Goal: Task Accomplishment & Management: Use online tool/utility

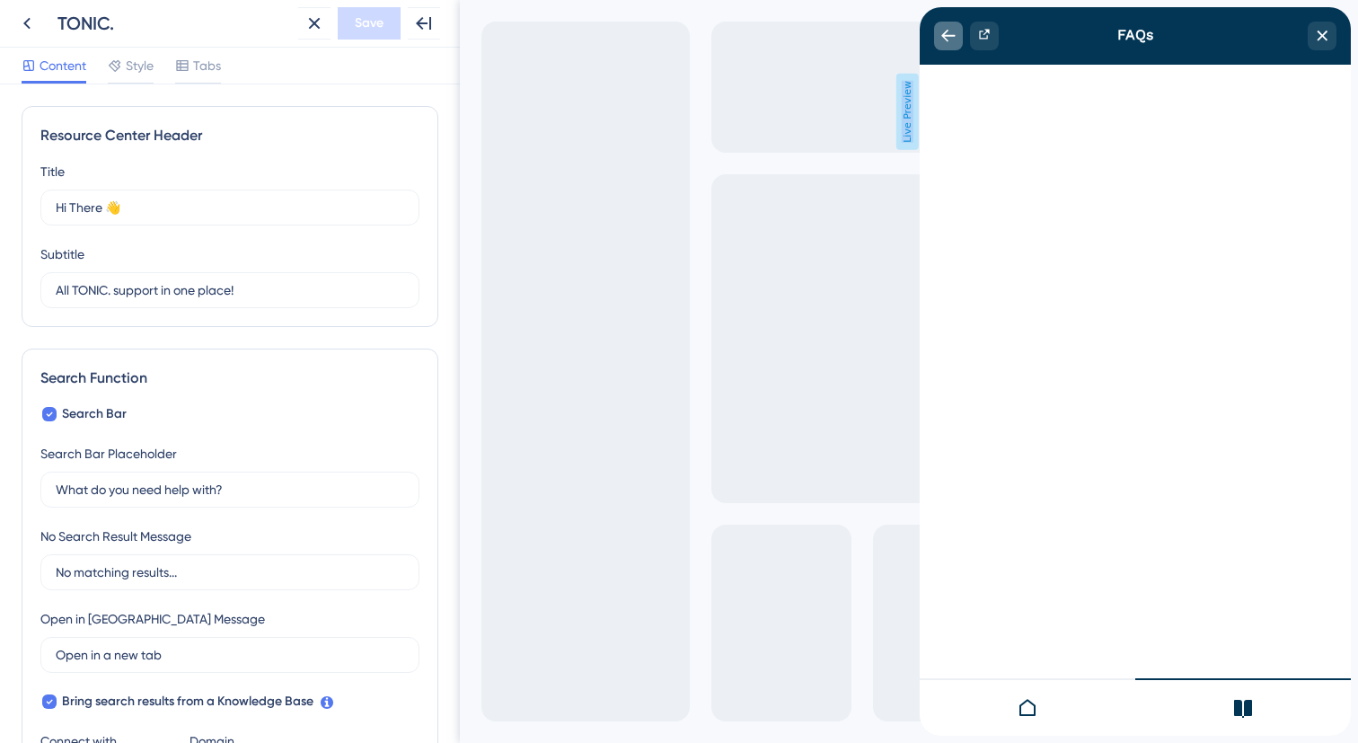
click at [948, 48] on div "back to header" at bounding box center [948, 36] width 29 height 29
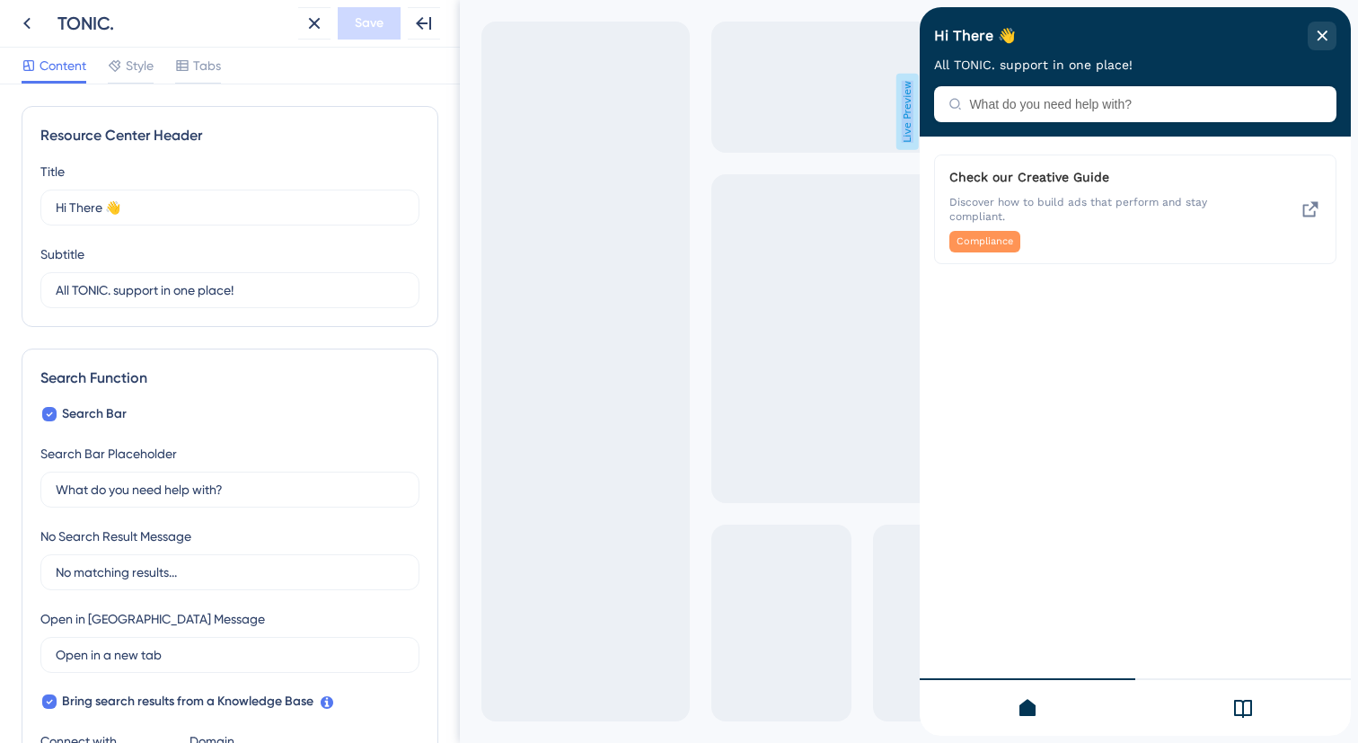
click at [1261, 730] on div at bounding box center [1243, 706] width 216 height 57
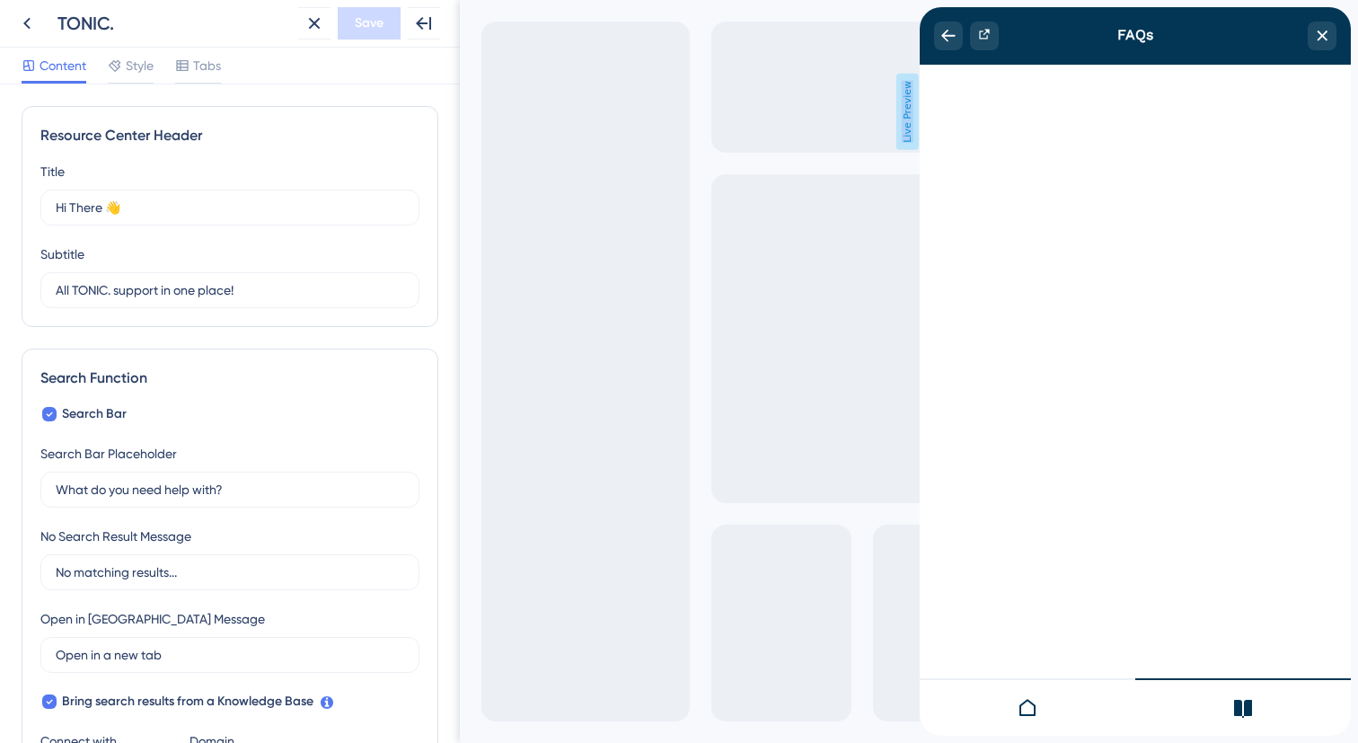
click at [1037, 723] on div at bounding box center [1027, 706] width 216 height 57
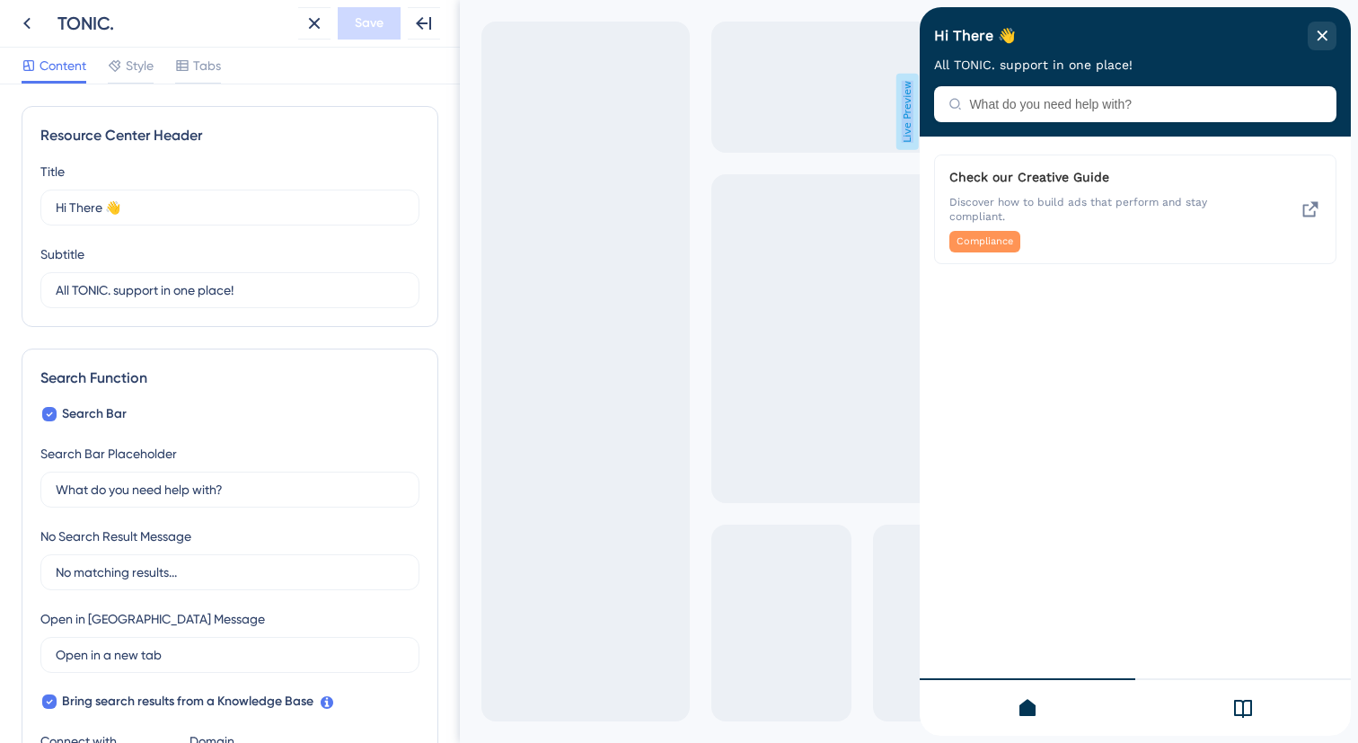
click at [1138, 105] on div "Hi There 👋 All TONIC. support in one place!" at bounding box center [1134, 71] width 431 height 129
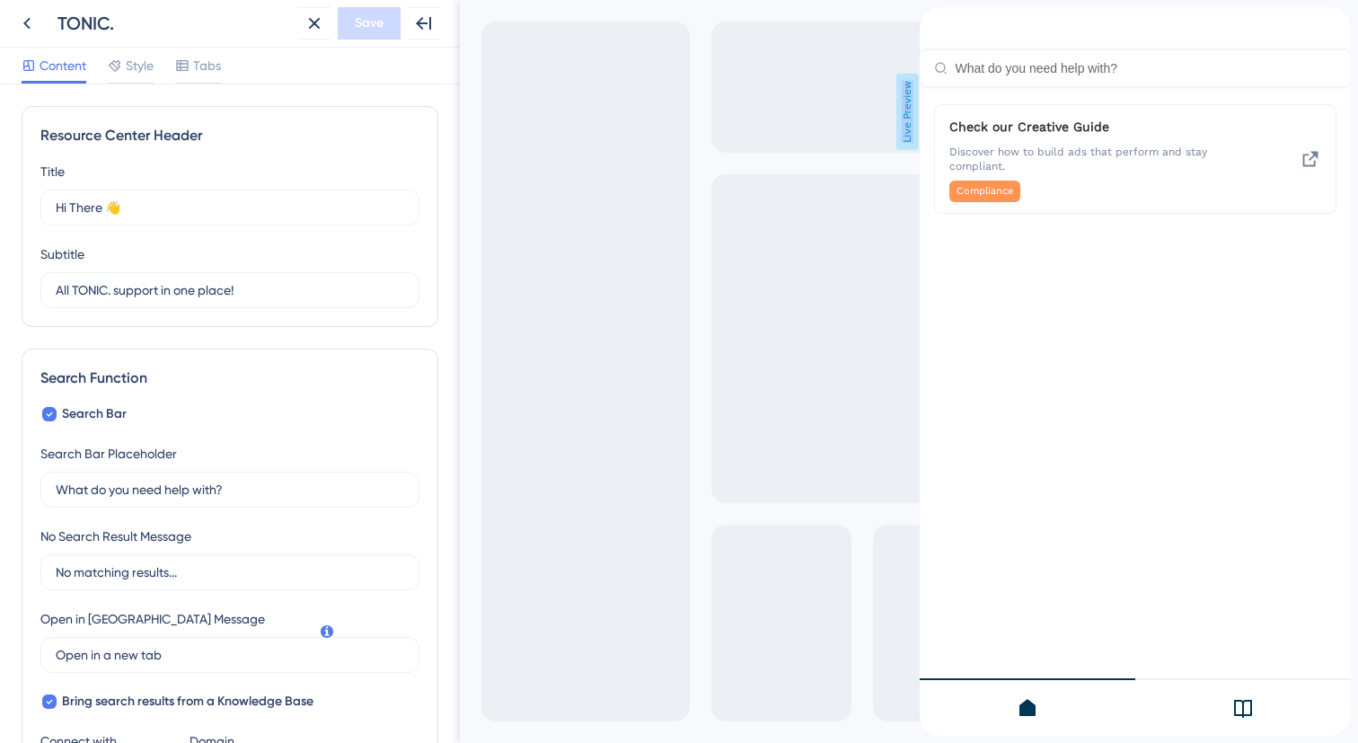
scroll to position [357, 0]
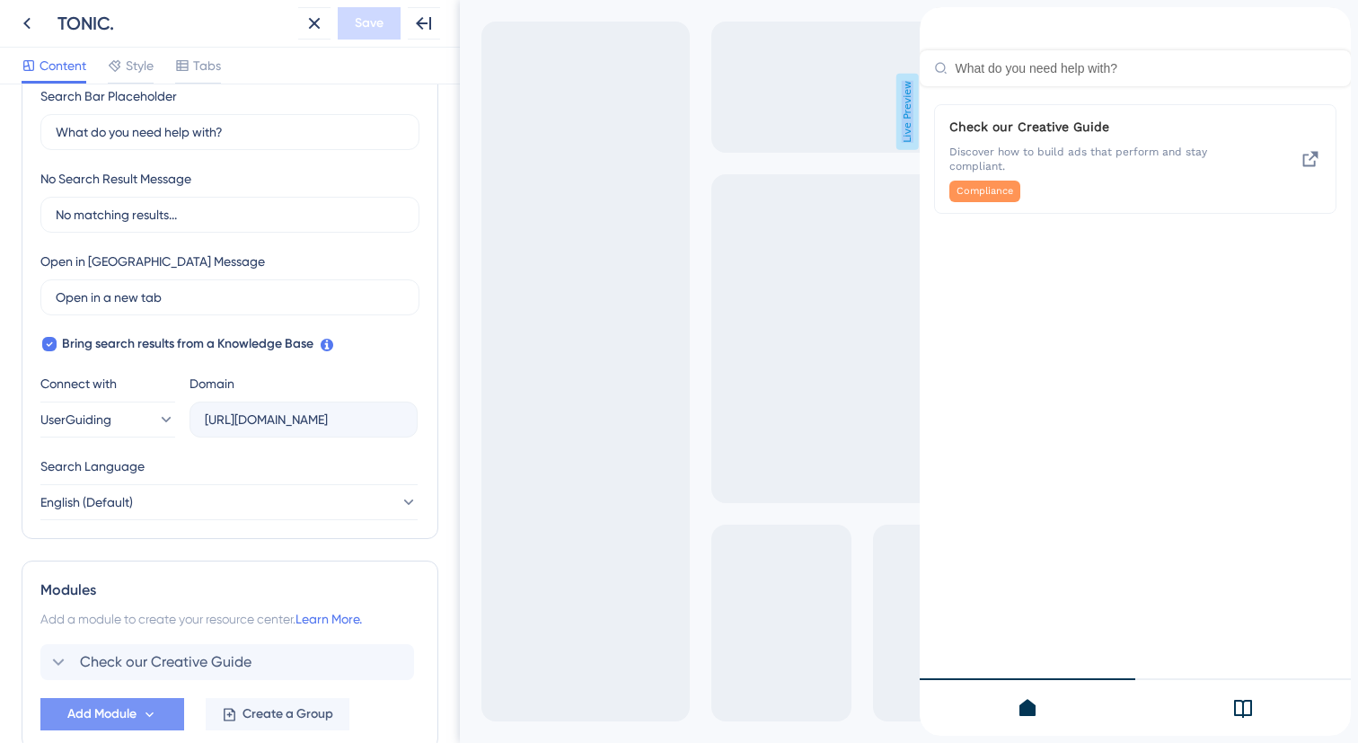
click at [125, 718] on span "Add Module" at bounding box center [101, 714] width 69 height 22
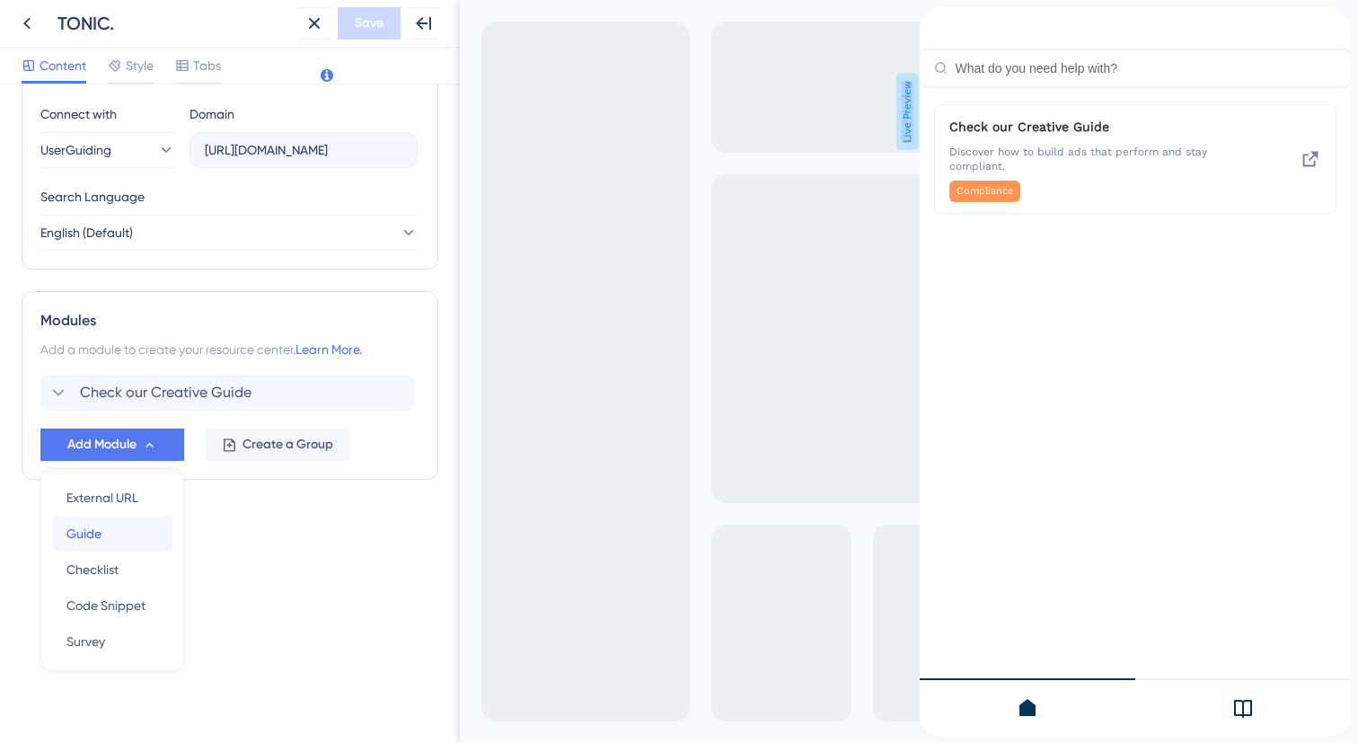
click at [132, 537] on div "Guide Guide" at bounding box center [112, 533] width 92 height 36
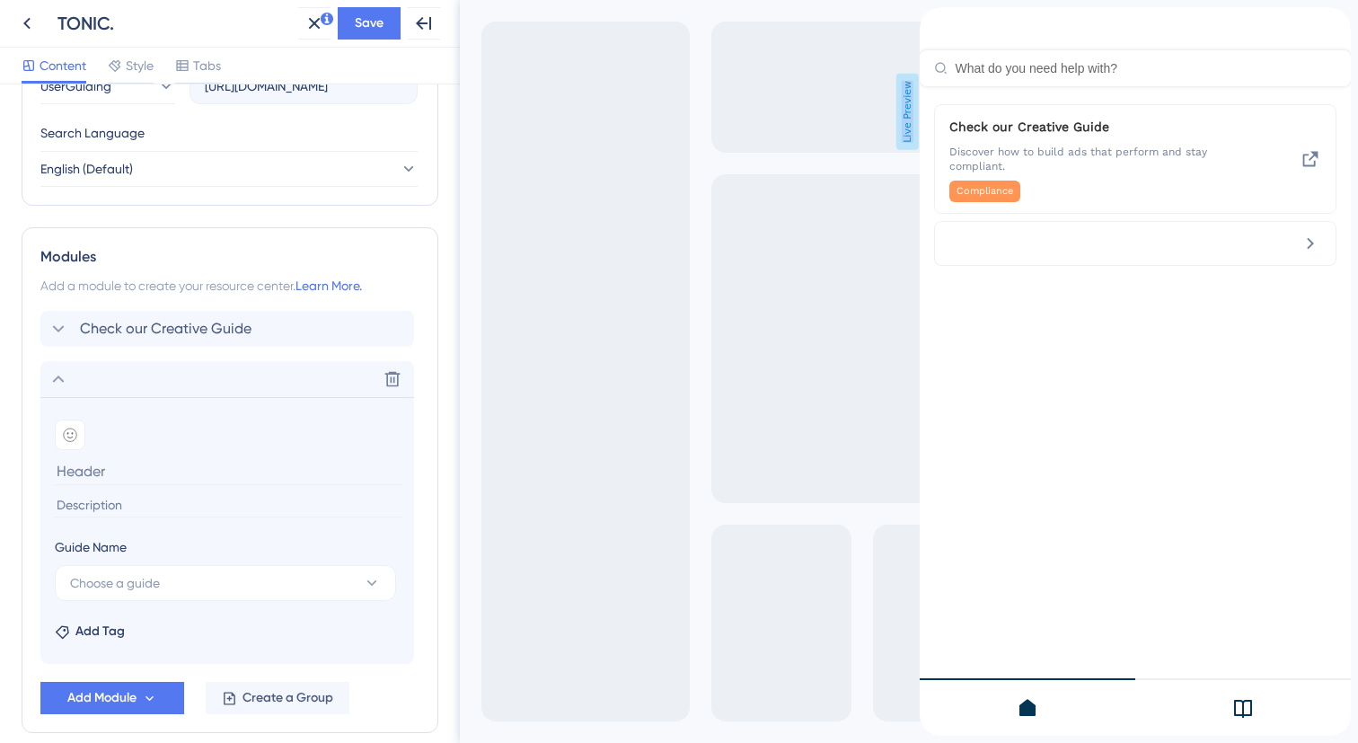
scroll to position [706, 0]
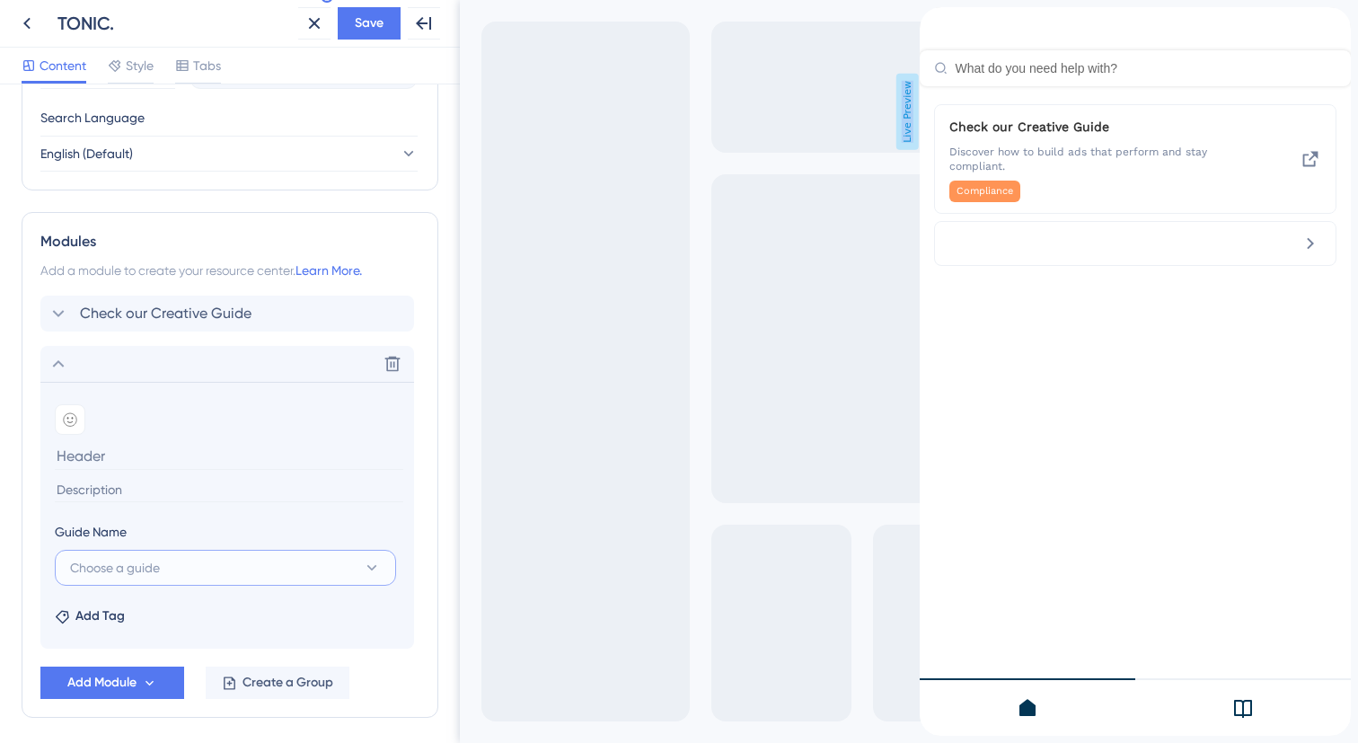
click at [147, 584] on button "Choose a guide" at bounding box center [225, 568] width 341 height 36
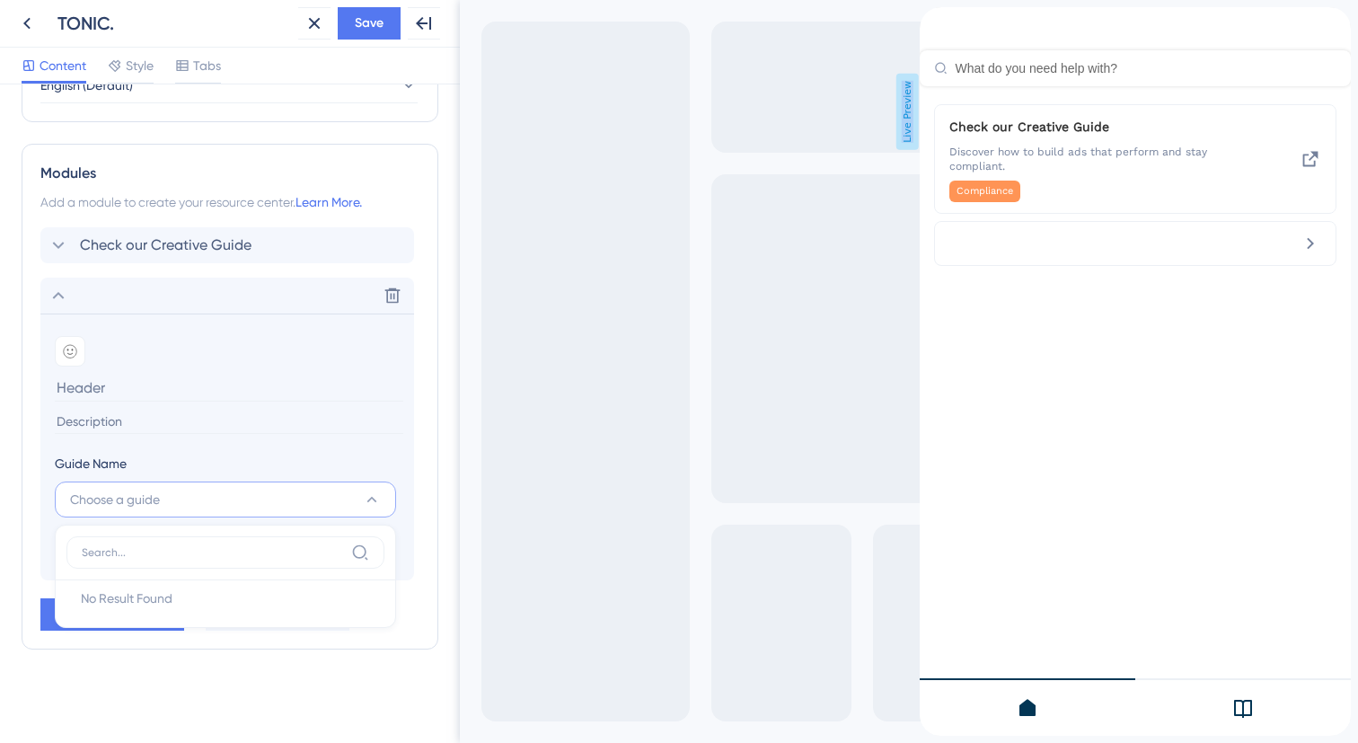
click at [217, 467] on div "Guide Name" at bounding box center [225, 467] width 341 height 29
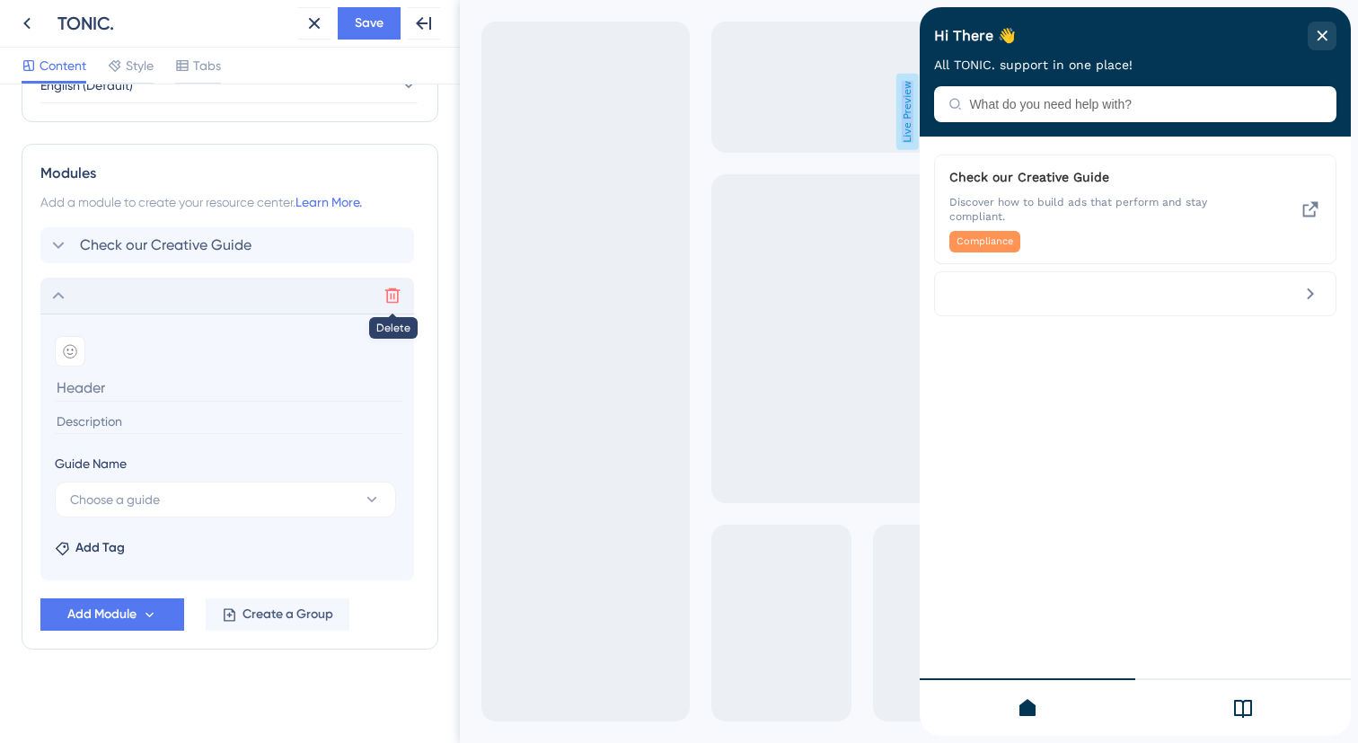
click at [391, 295] on icon at bounding box center [392, 295] width 18 height 18
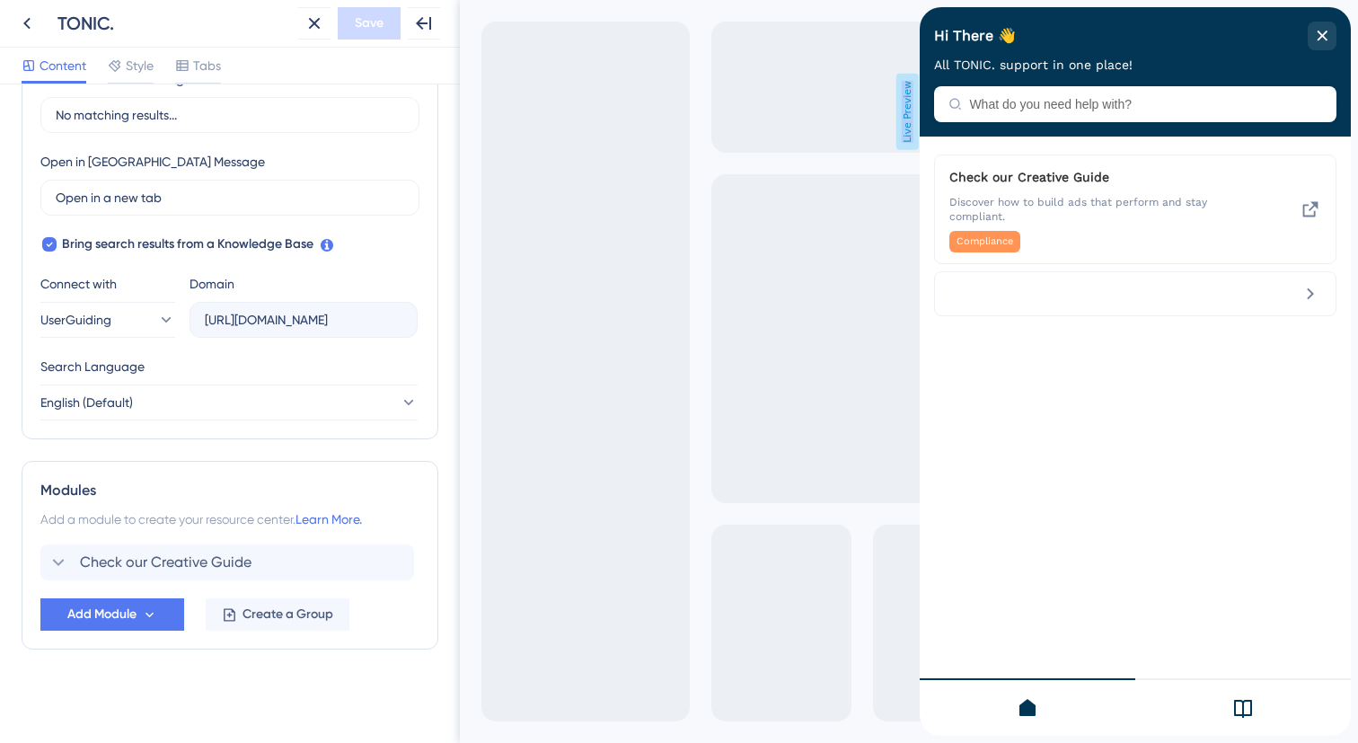
scroll to position [457, 0]
click at [98, 613] on span "Add Module" at bounding box center [101, 614] width 69 height 22
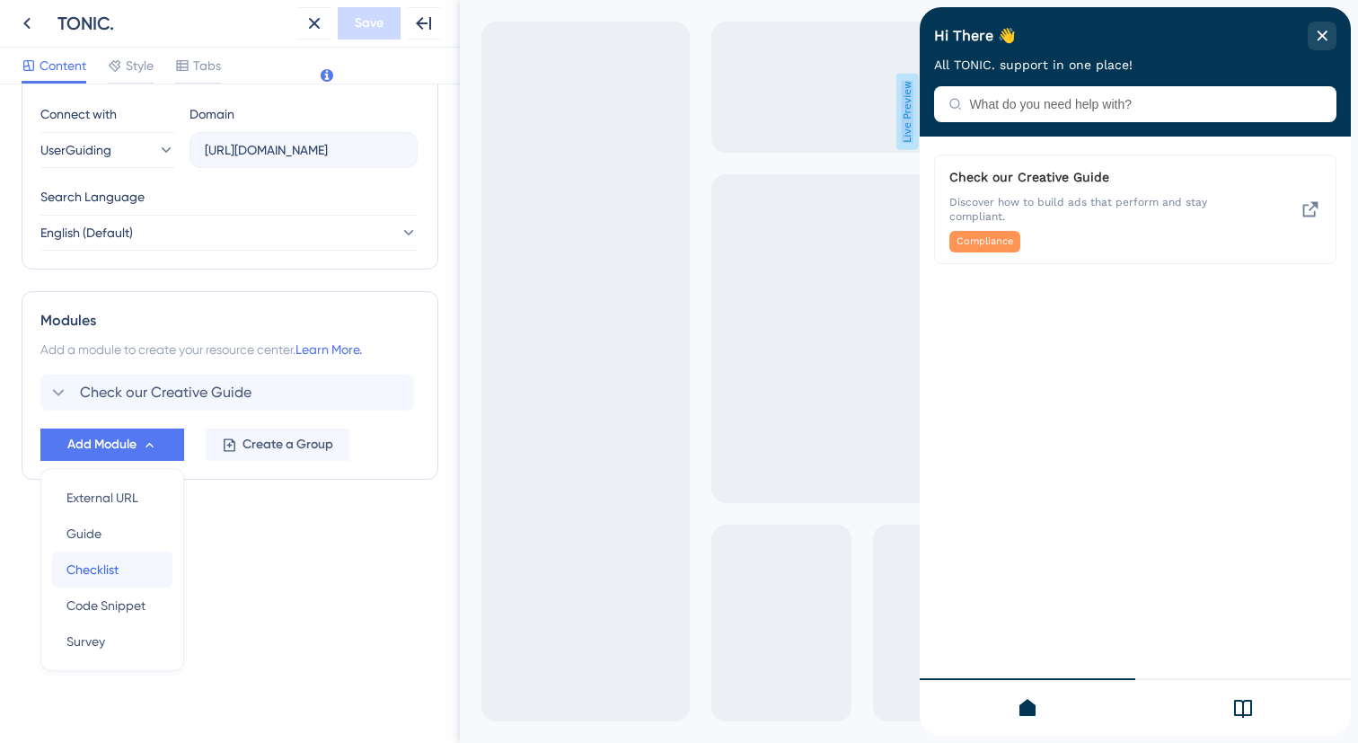
click at [134, 576] on div "Checklist Checklist" at bounding box center [112, 569] width 92 height 36
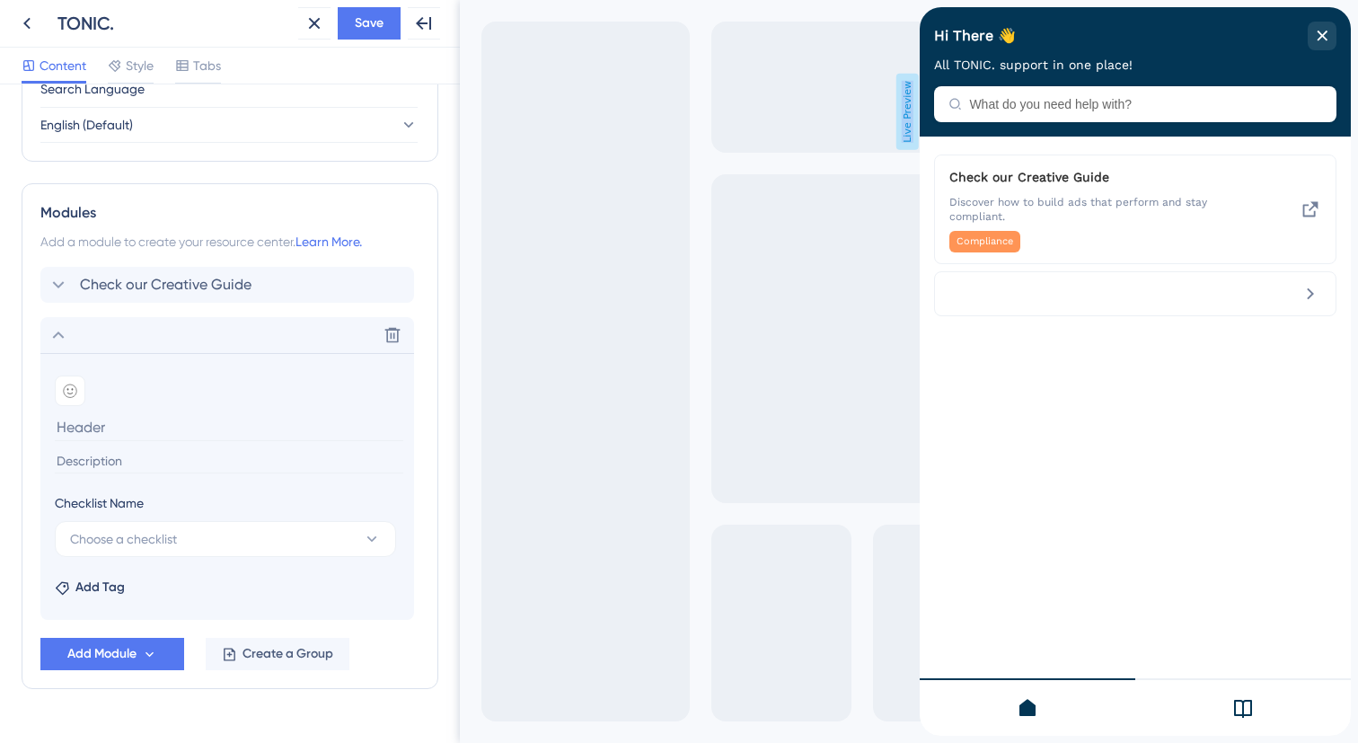
scroll to position [736, 0]
click at [393, 334] on icon at bounding box center [392, 333] width 15 height 15
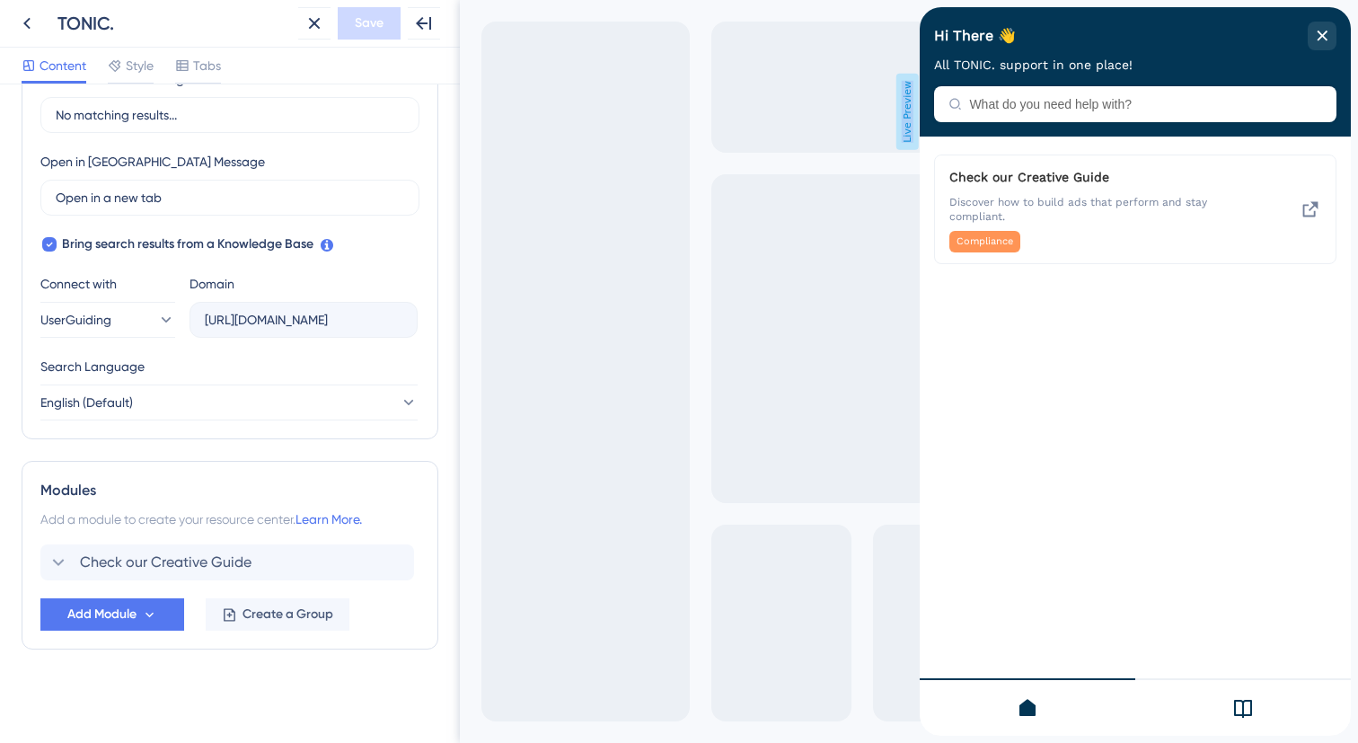
scroll to position [457, 0]
click at [130, 601] on button "Add Module" at bounding box center [112, 614] width 144 height 32
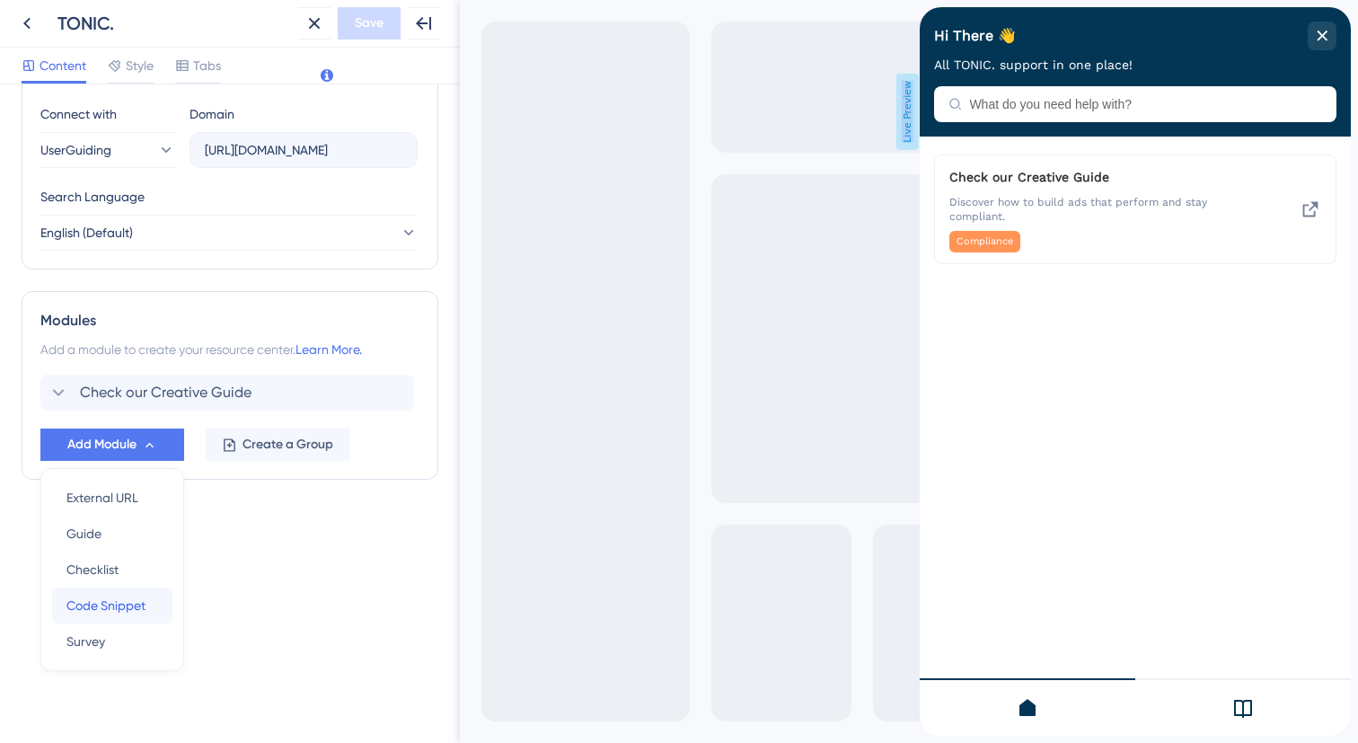
click at [147, 608] on div "Code Snippet Code Snippet" at bounding box center [112, 605] width 92 height 36
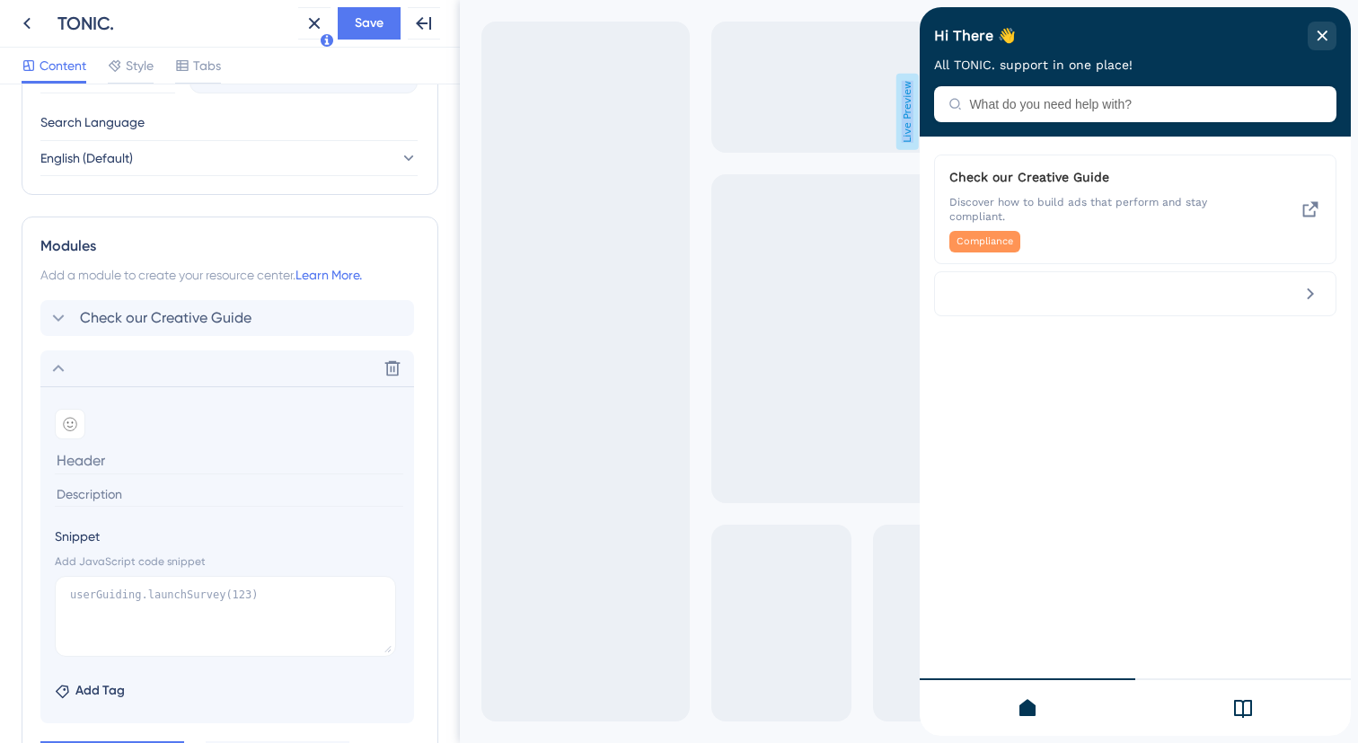
scroll to position [713, 0]
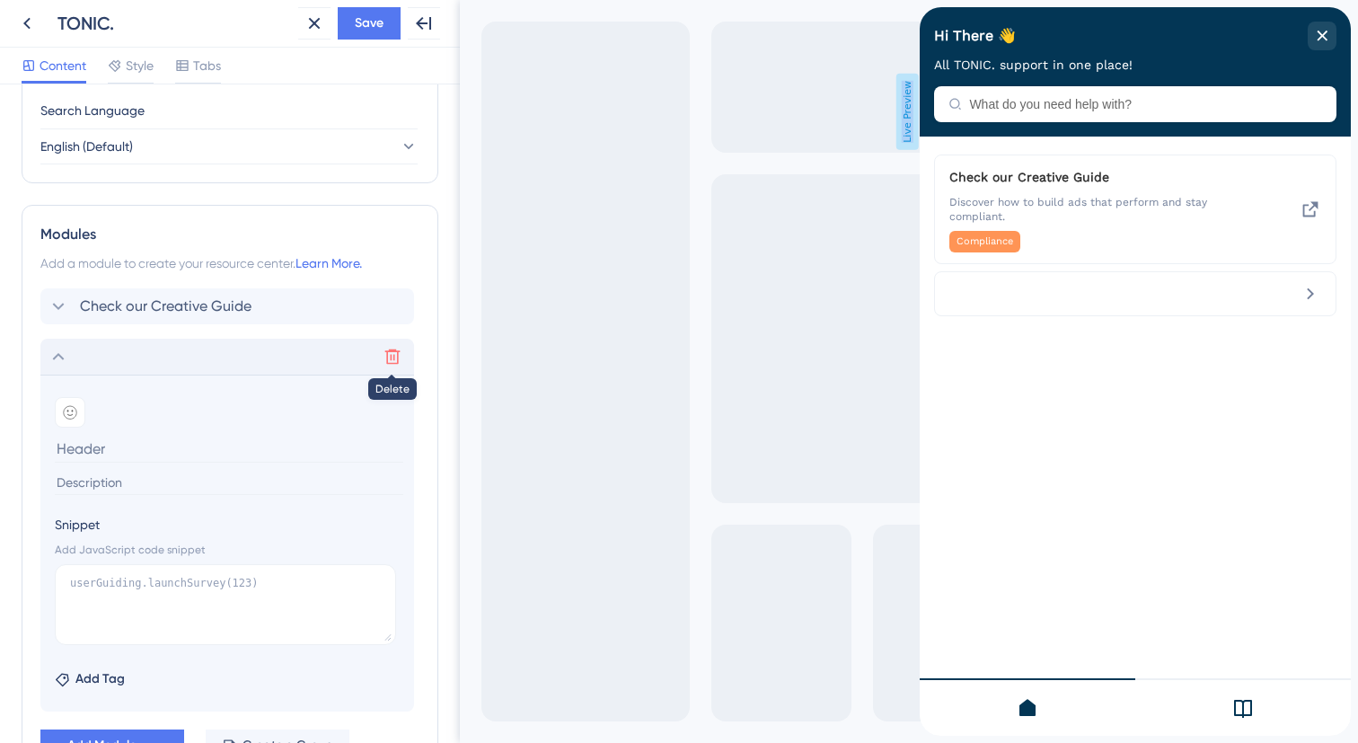
click at [390, 358] on icon at bounding box center [392, 356] width 18 height 18
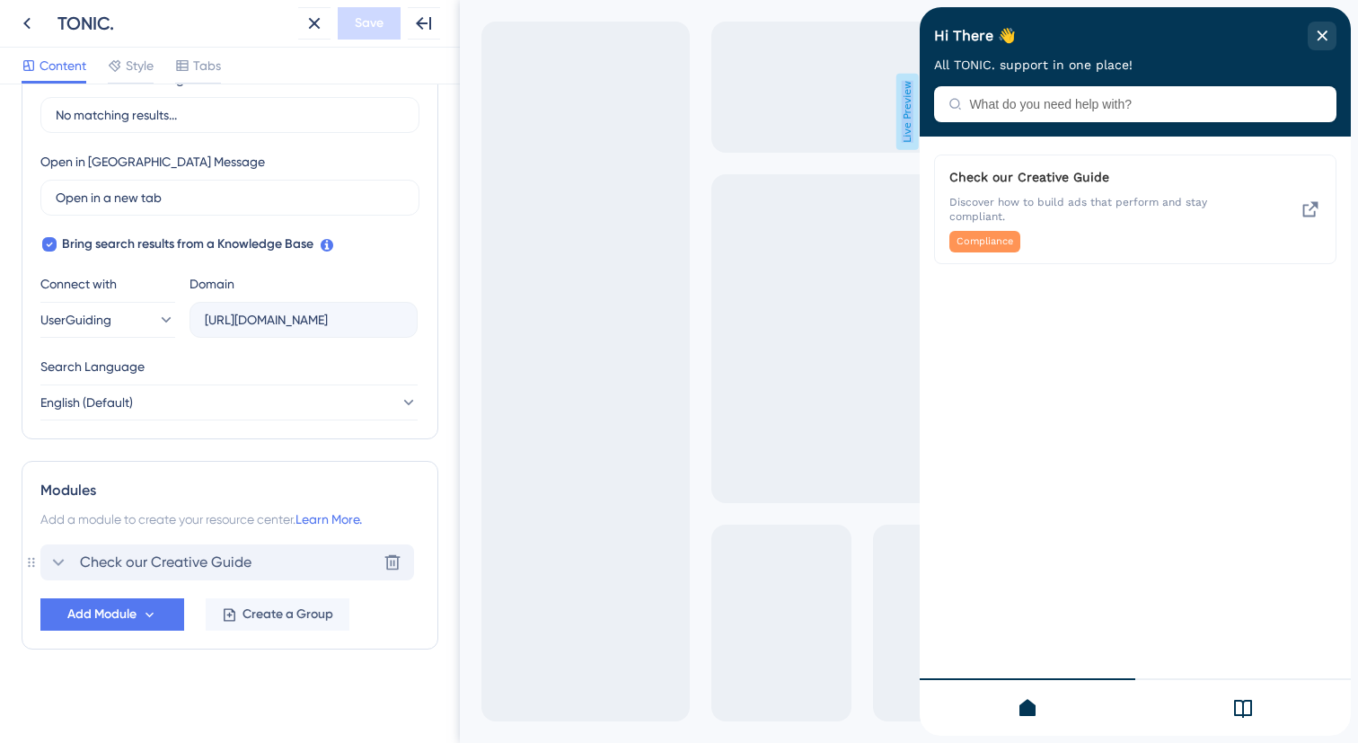
click at [138, 556] on span "Check our Creative Guide" at bounding box center [166, 562] width 172 height 22
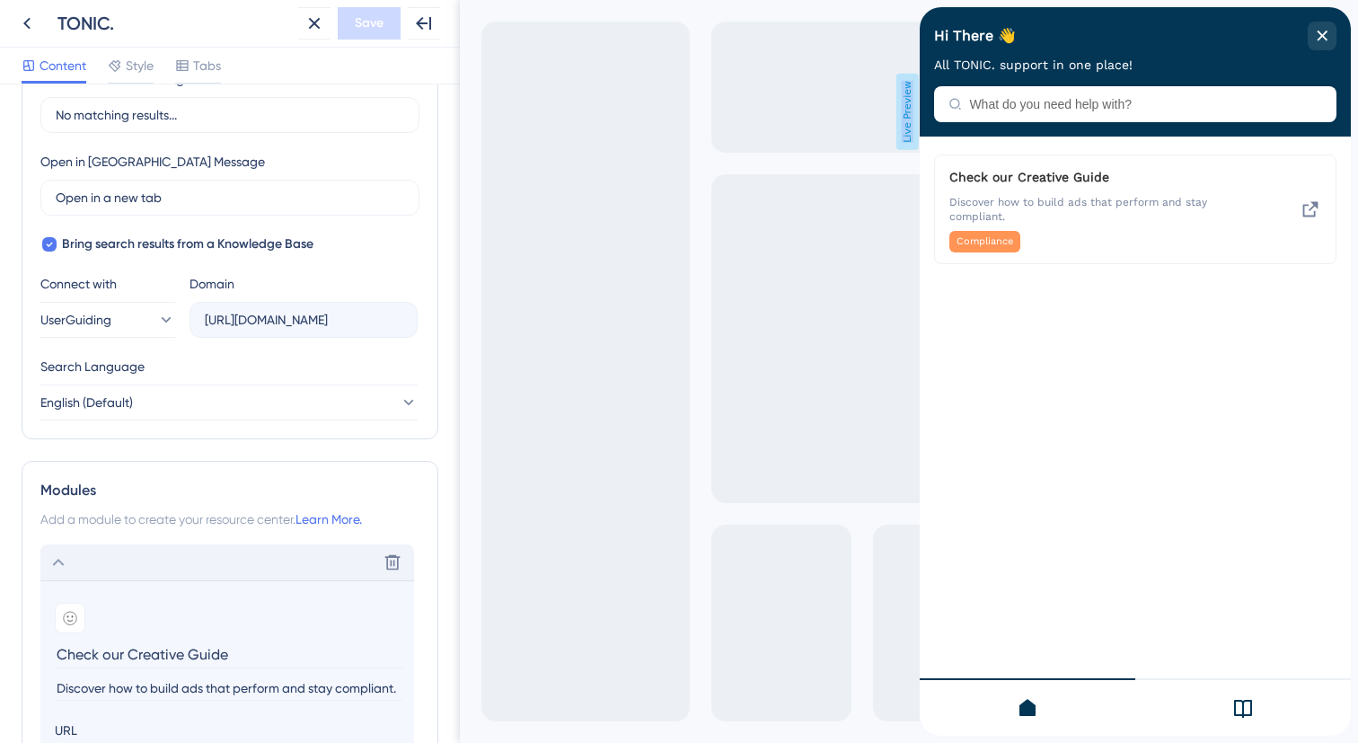
scroll to position [713, 0]
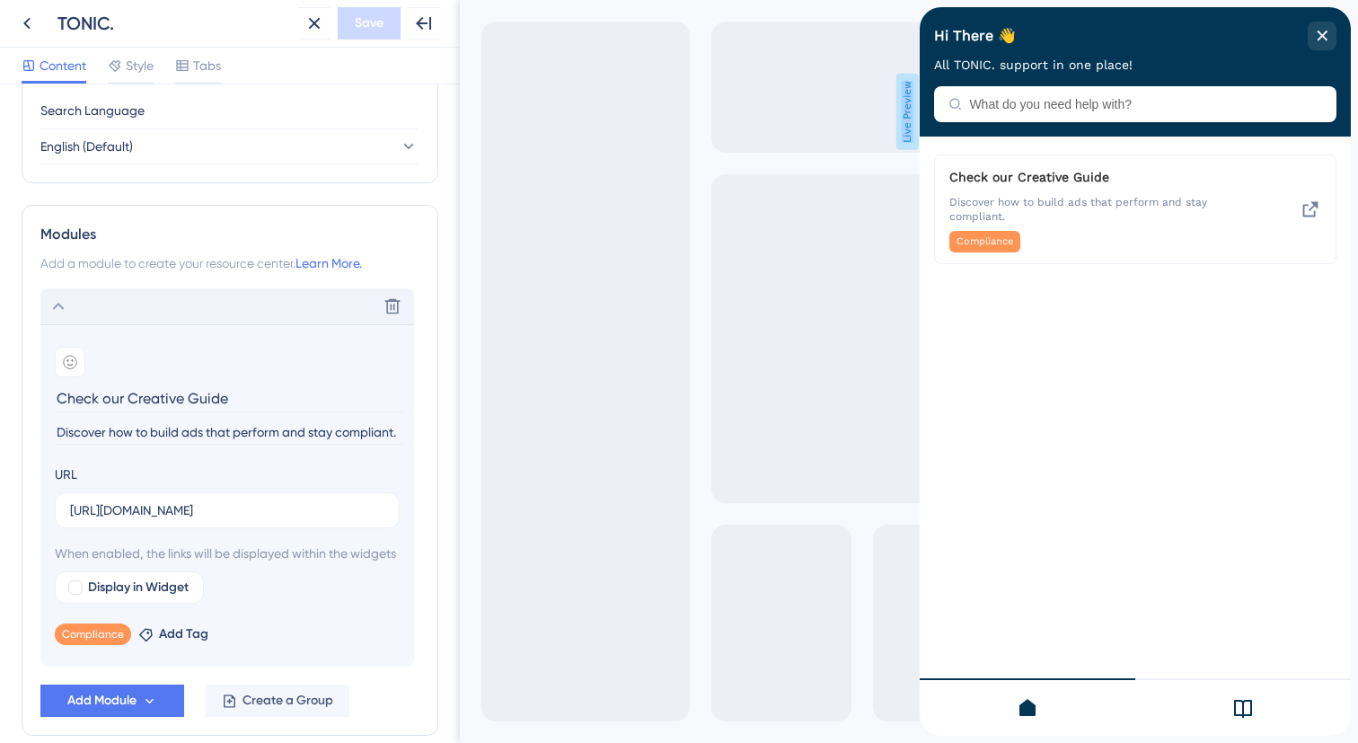
click at [298, 603] on div "Display in Widget" at bounding box center [227, 587] width 345 height 32
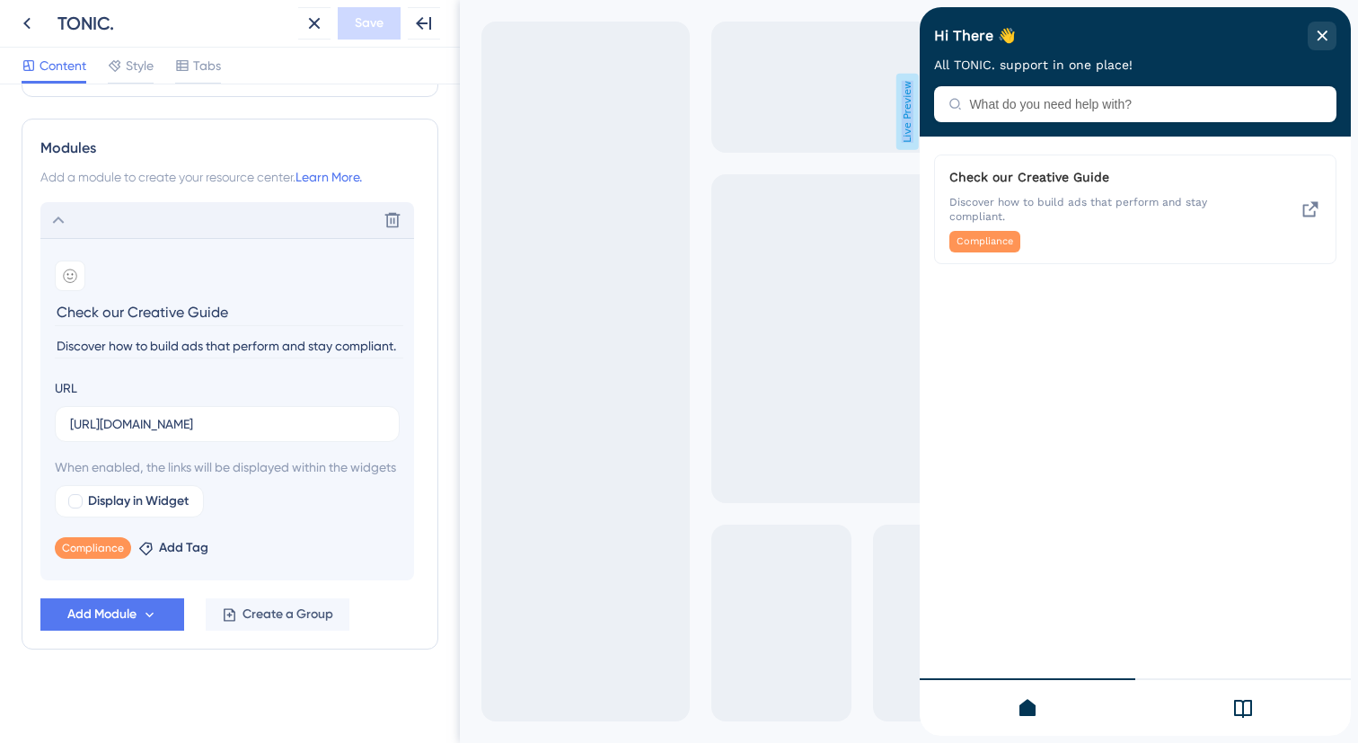
scroll to position [821, 0]
click at [59, 209] on icon at bounding box center [59, 220] width 22 height 22
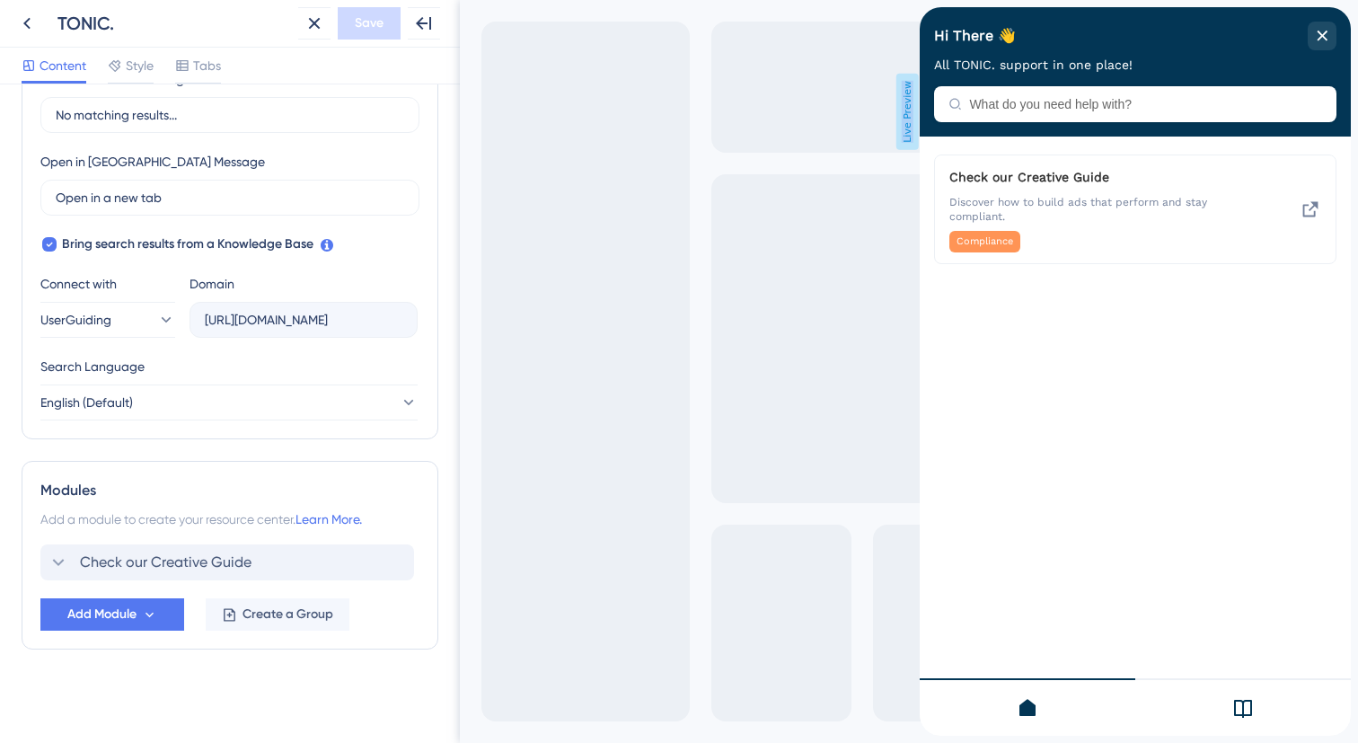
click at [1251, 711] on icon at bounding box center [1243, 708] width 18 height 18
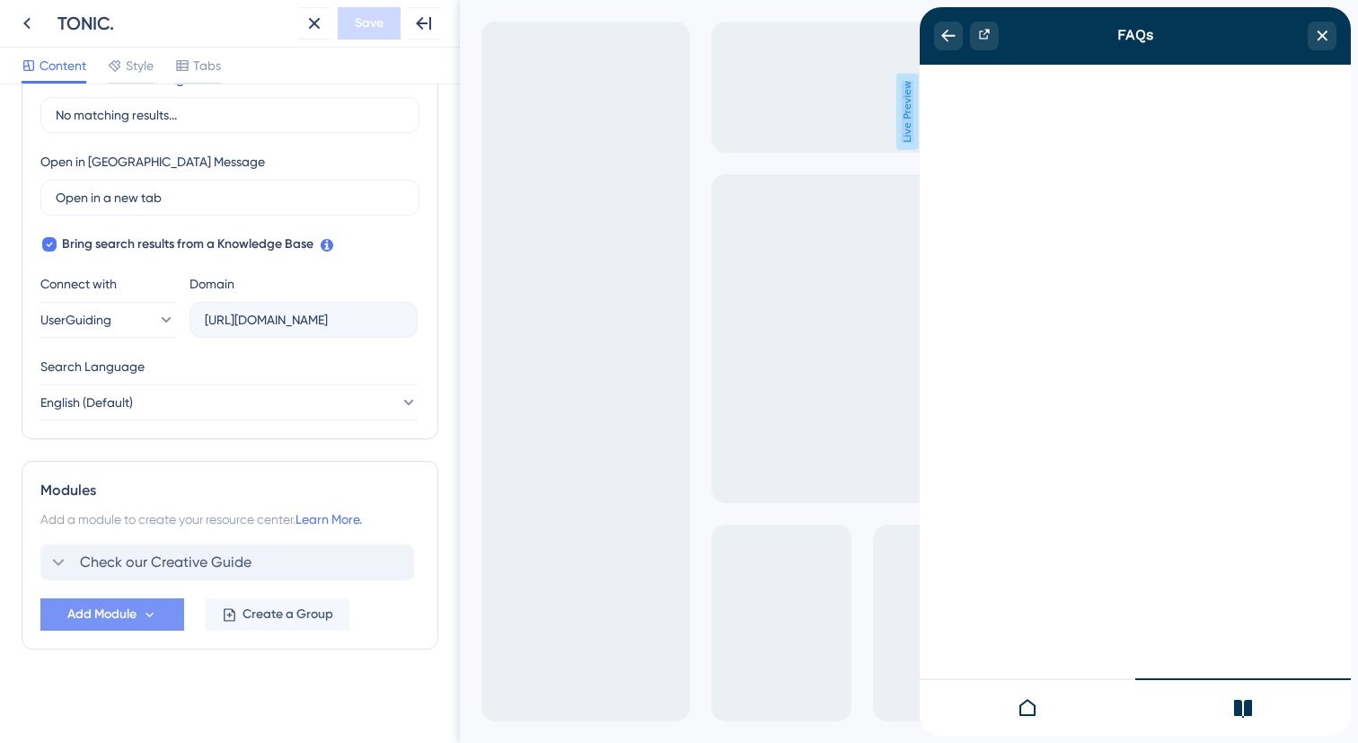
click at [118, 615] on span "Add Module" at bounding box center [101, 614] width 69 height 22
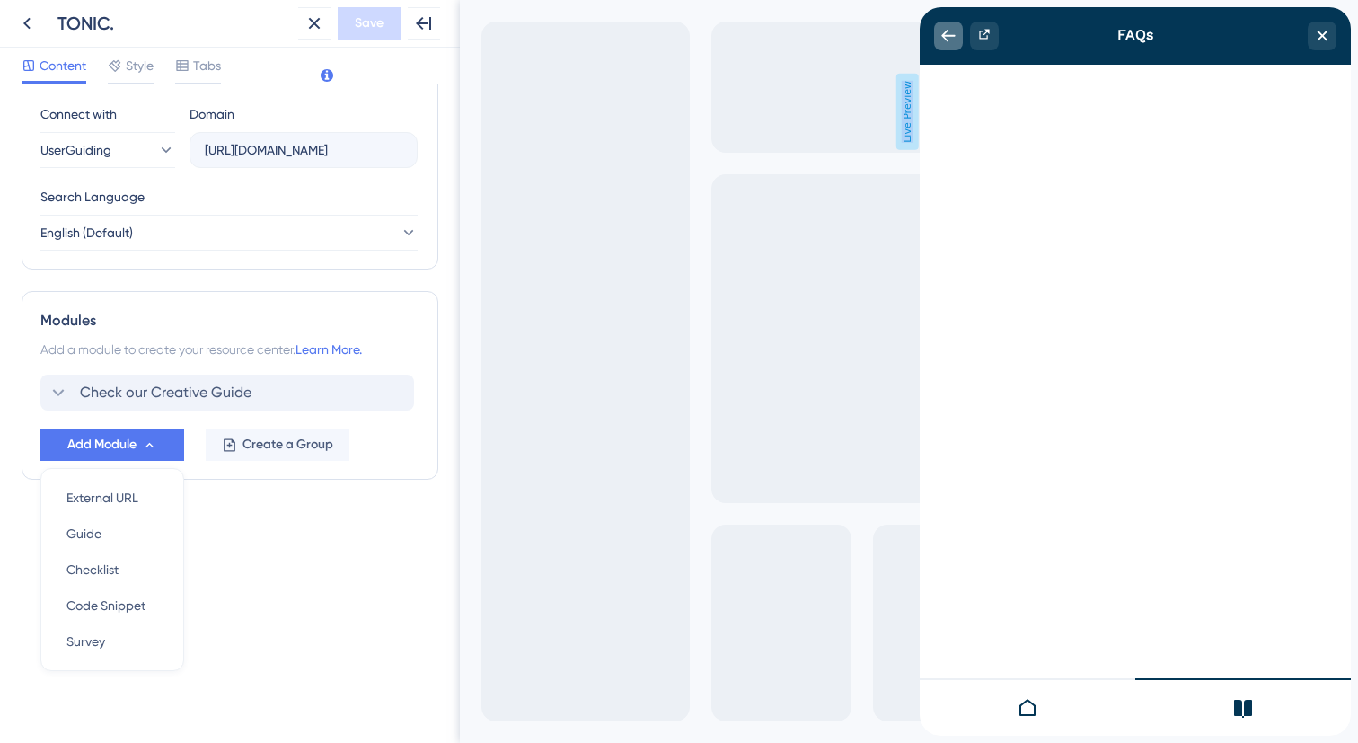
click at [939, 38] on div "back to header" at bounding box center [948, 36] width 29 height 29
